Goal: Transaction & Acquisition: Purchase product/service

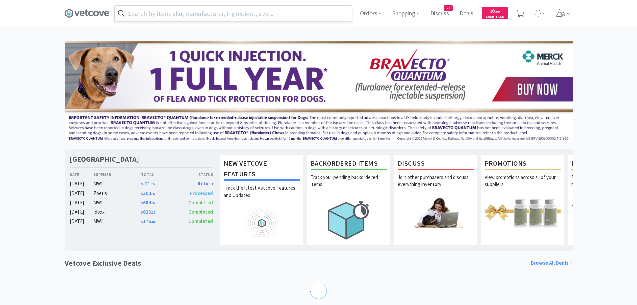
click at [251, 23] on div "Orders Shopping Discuss Discuss 23 Deals Deals $ 0 . 00 Cash Back" at bounding box center [319, 13] width 508 height 27
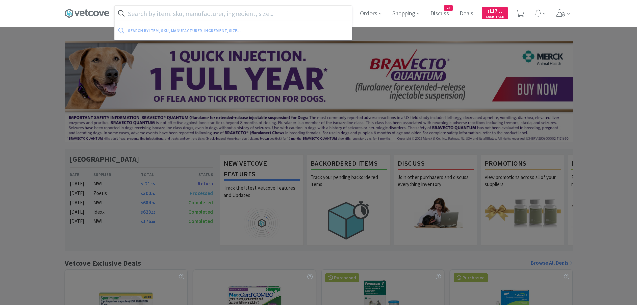
click at [254, 15] on input "text" at bounding box center [233, 13] width 237 height 15
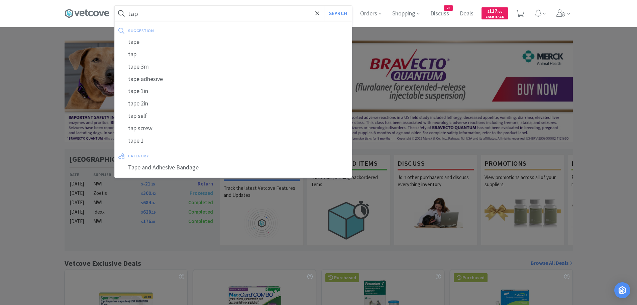
type input "tap"
click at [324, 6] on button "Search" at bounding box center [338, 13] width 28 height 15
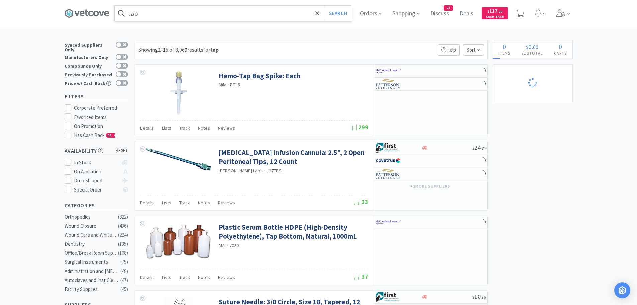
select select "1"
click at [189, 13] on input "tap" at bounding box center [233, 13] width 237 height 15
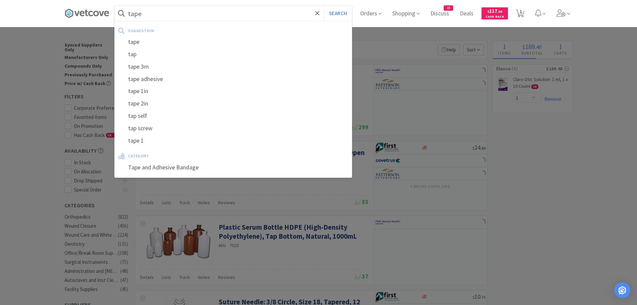
type input "tape"
click at [324, 6] on button "Search" at bounding box center [338, 13] width 28 height 15
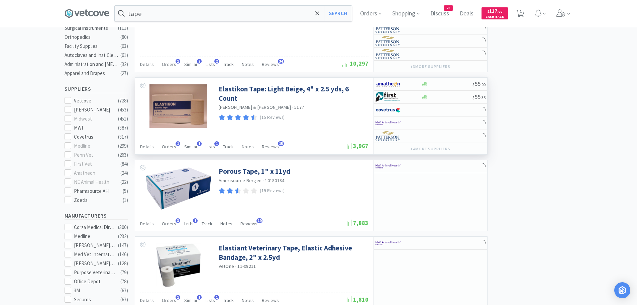
scroll to position [234, 0]
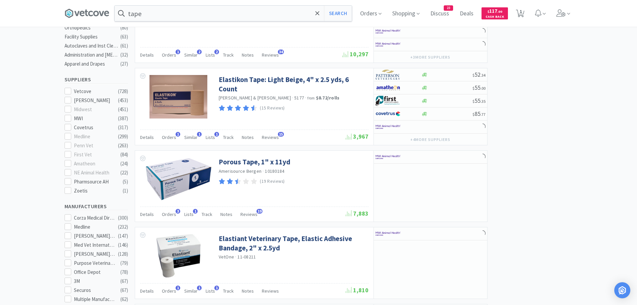
select select "1"
select select "2"
